Goal: Task Accomplishment & Management: Manage account settings

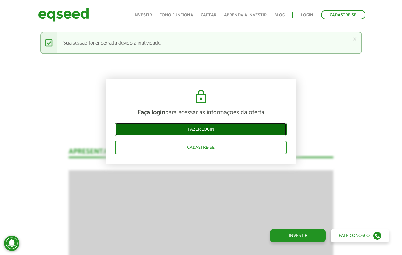
click at [223, 128] on link "Fazer login" at bounding box center [201, 129] width 172 height 13
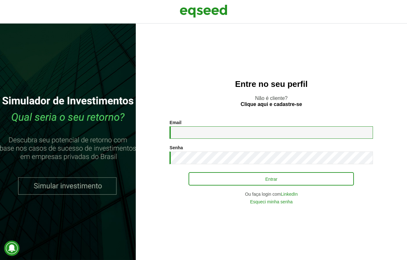
type input "**********"
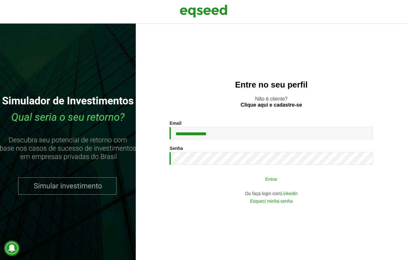
click at [231, 176] on button "Entrar" at bounding box center [270, 179] width 165 height 12
